Goal: Transaction & Acquisition: Purchase product/service

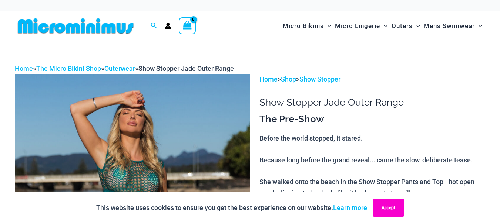
click at [388, 205] on button "Accept" at bounding box center [387, 208] width 31 height 18
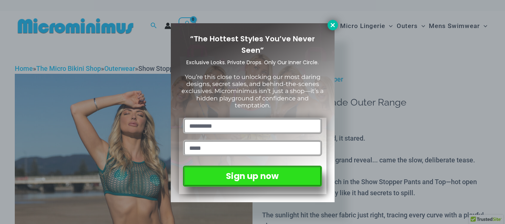
click at [335, 23] on icon at bounding box center [333, 25] width 7 height 7
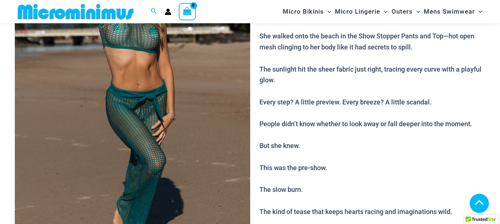
scroll to position [141, 0]
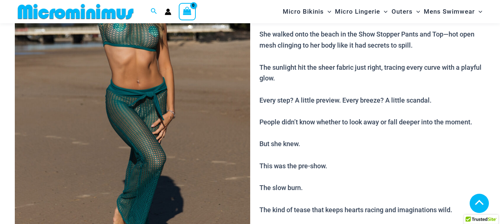
click at [149, 80] on img at bounding box center [132, 102] width 235 height 352
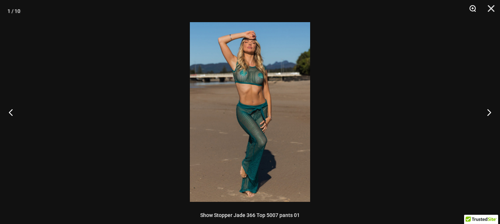
click at [472, 4] on button "Zoom" at bounding box center [469, 11] width 18 height 22
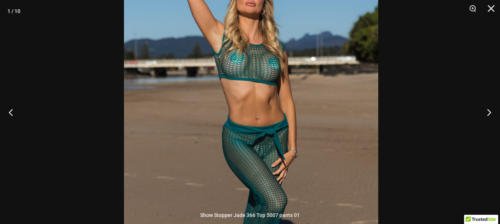
click at [314, 103] on img at bounding box center [251, 140] width 254 height 381
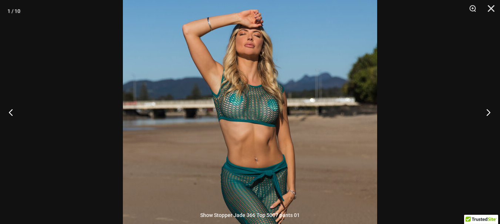
click at [488, 110] on button "Next" at bounding box center [486, 112] width 28 height 37
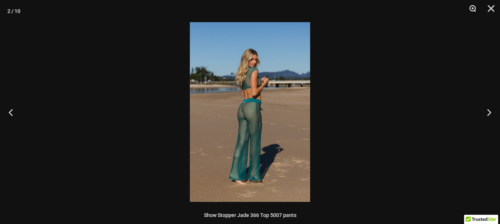
click at [474, 10] on button "Zoom" at bounding box center [469, 11] width 18 height 22
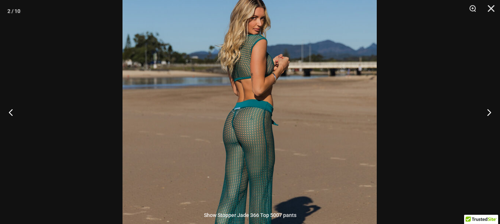
click at [306, 147] on img at bounding box center [249, 129] width 254 height 381
